Goal: Check status

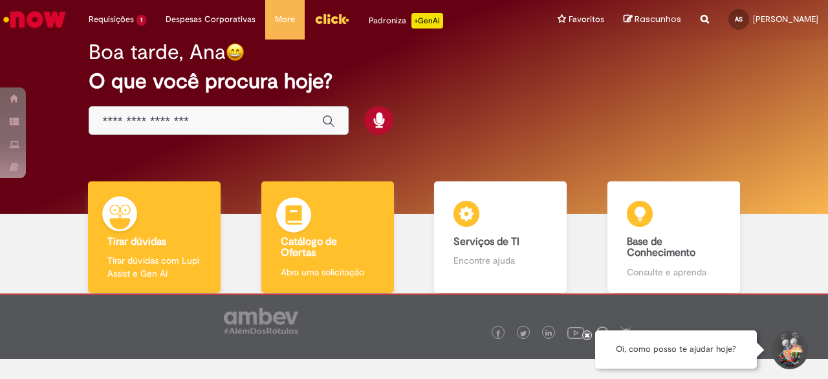
scroll to position [21, 0]
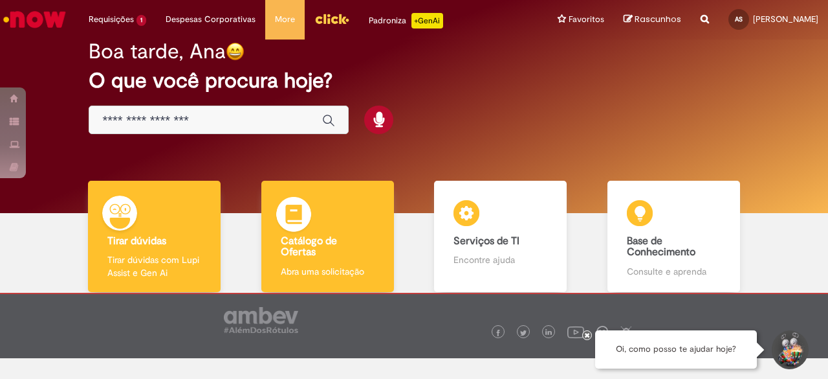
click at [329, 245] on b "Catálogo de Ofertas" at bounding box center [309, 246] width 56 height 25
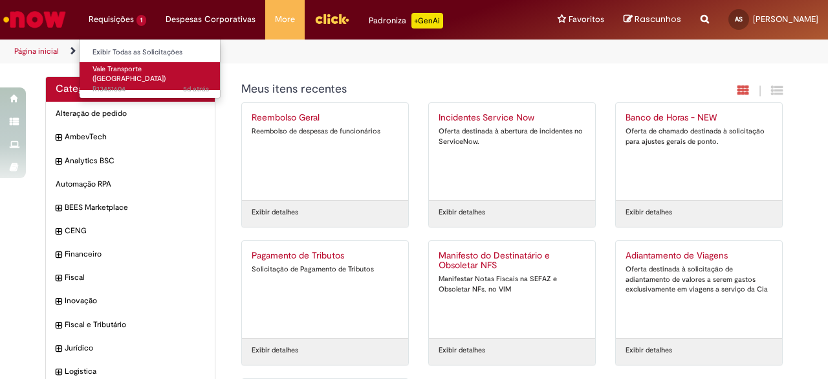
click at [140, 84] on span "5d atrás 5 dias atrás R13451604" at bounding box center [151, 89] width 116 height 10
click at [122, 72] on span "Vale Transporte ([GEOGRAPHIC_DATA])" at bounding box center [129, 74] width 73 height 20
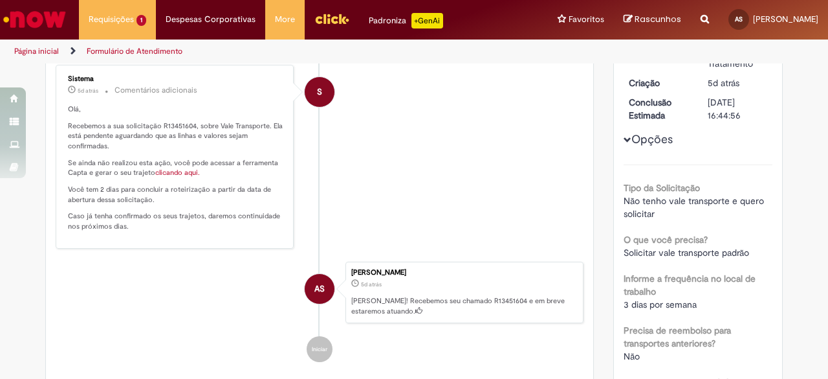
scroll to position [151, 0]
click at [171, 168] on link "clicando aqui." at bounding box center [177, 172] width 45 height 10
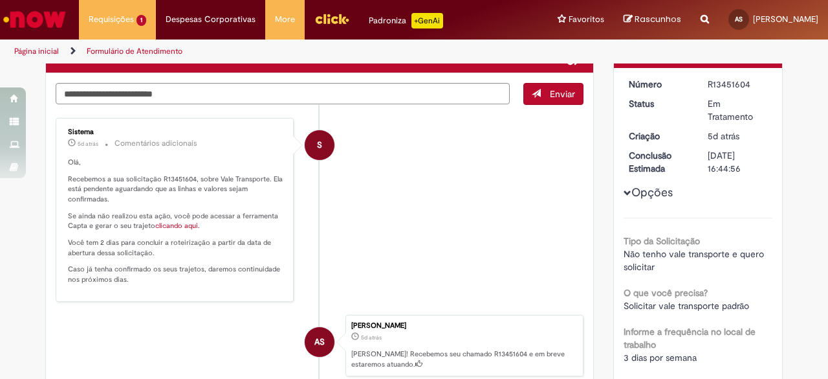
scroll to position [0, 0]
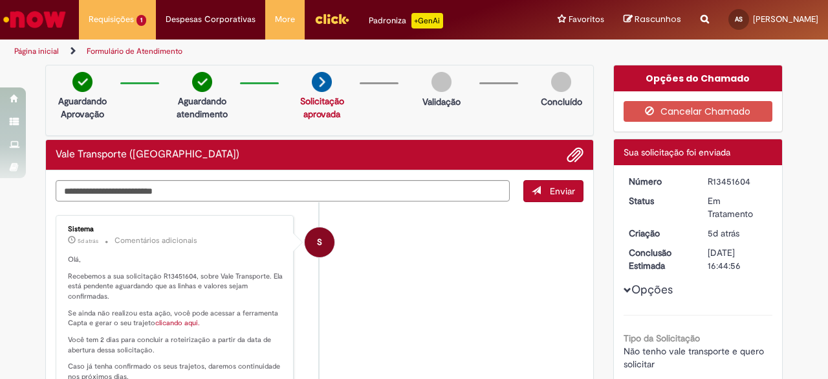
click at [330, 20] on img "Menu Cabeçalho" at bounding box center [331, 18] width 35 height 19
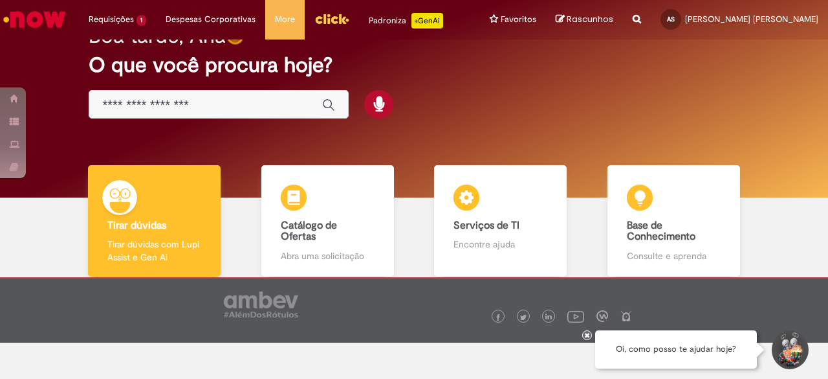
scroll to position [41, 0]
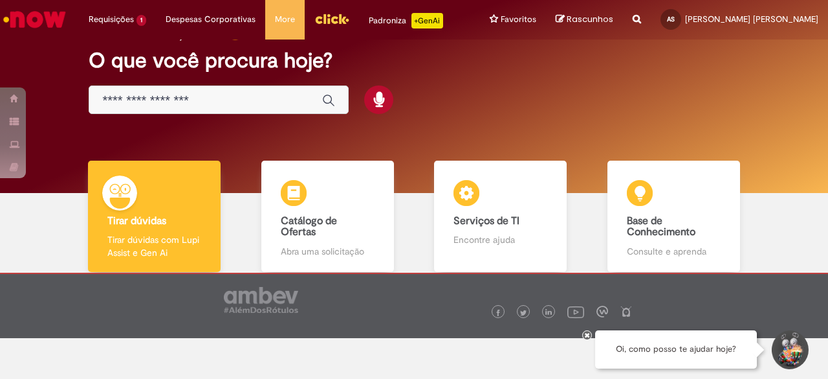
click at [378, 28] on div "Padroniza +GenAi" at bounding box center [406, 21] width 74 height 16
